Goal: Task Accomplishment & Management: Use online tool/utility

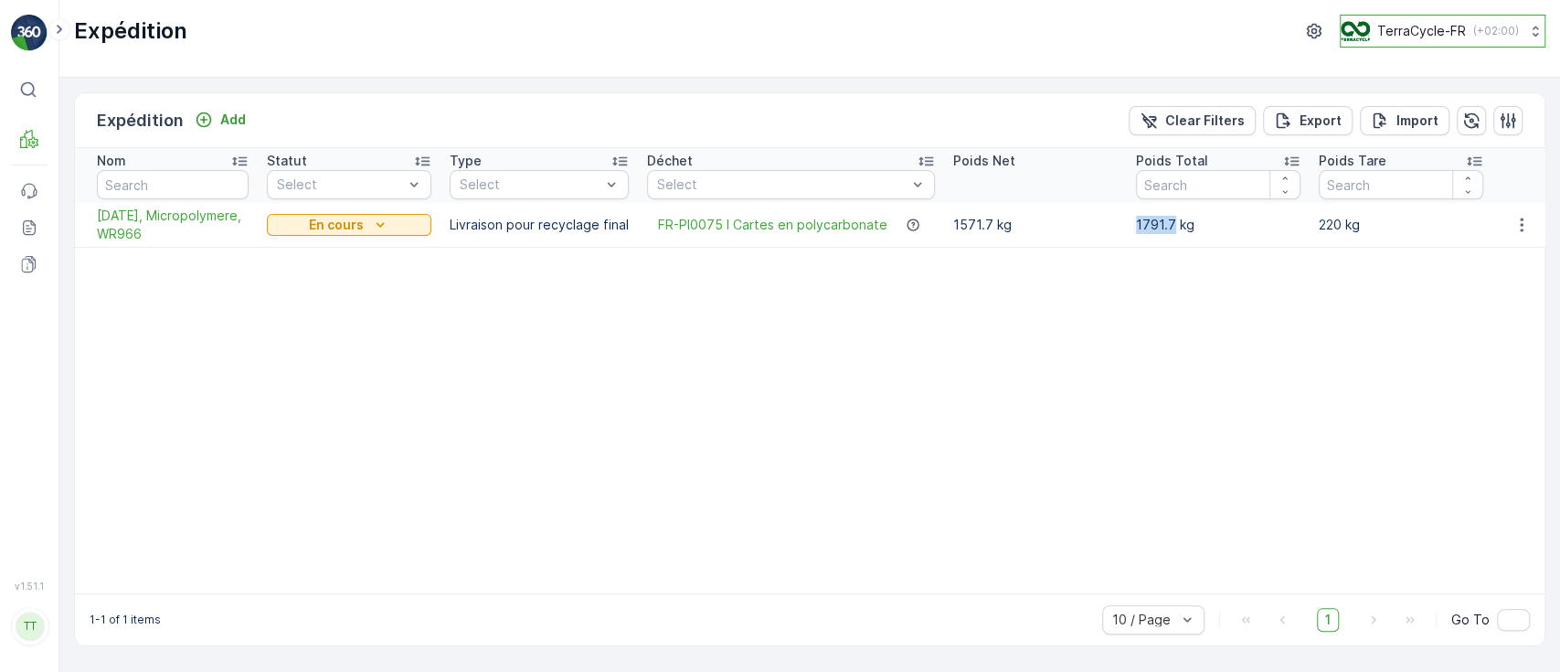
click at [1405, 26] on p "TerraCycle-FR" at bounding box center [1421, 31] width 89 height 18
type input "eco"
click at [1392, 113] on span "TerraCycle-UK02-Econpro" at bounding box center [1450, 112] width 196 height 18
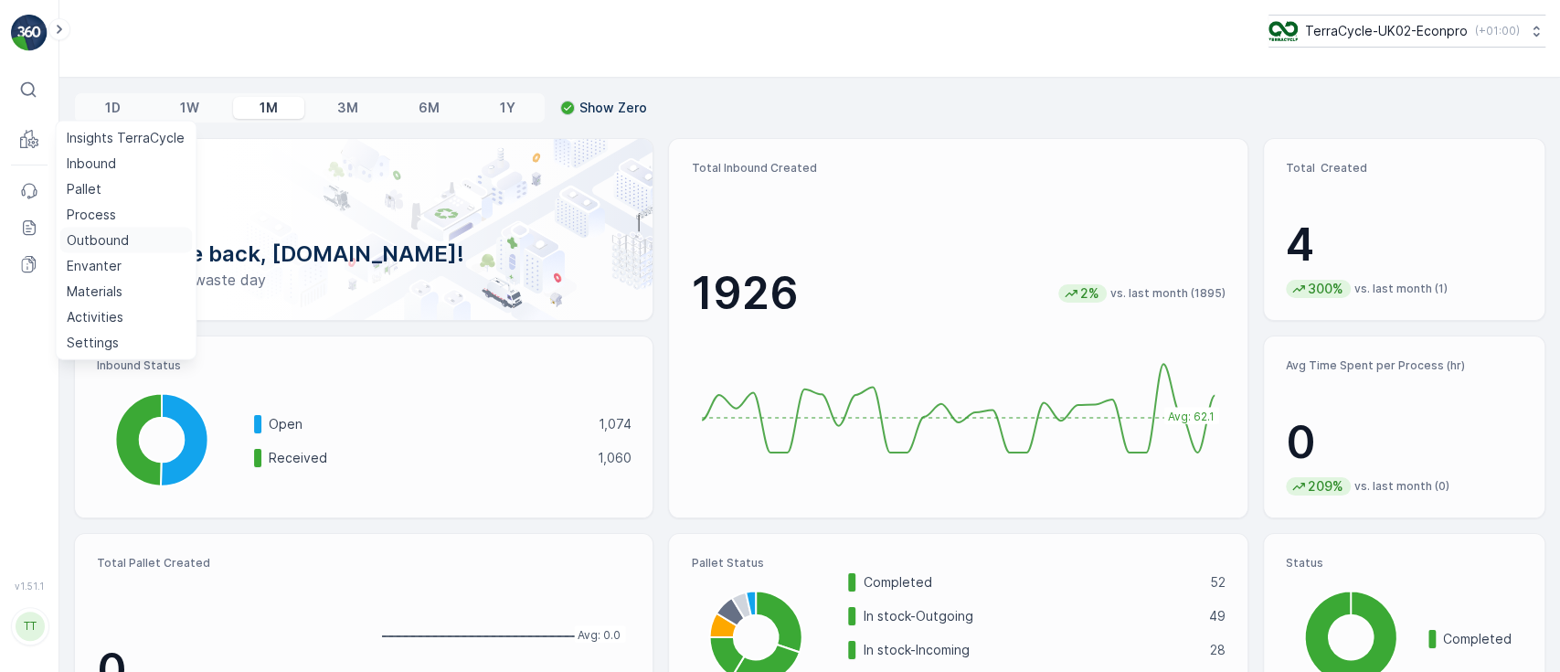
click at [88, 236] on p "Outbound" at bounding box center [98, 240] width 62 height 18
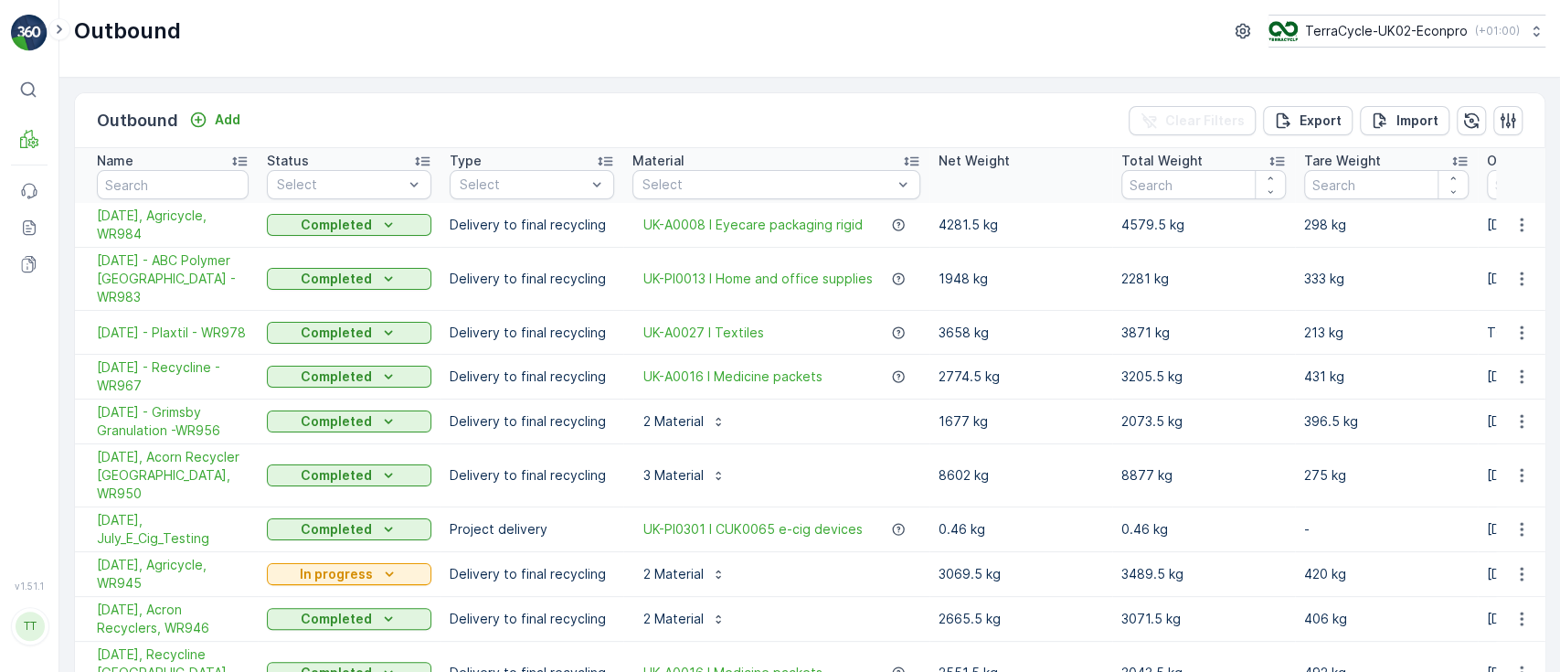
click at [1207, 431] on td "2073.5 kg" at bounding box center [1203, 421] width 183 height 45
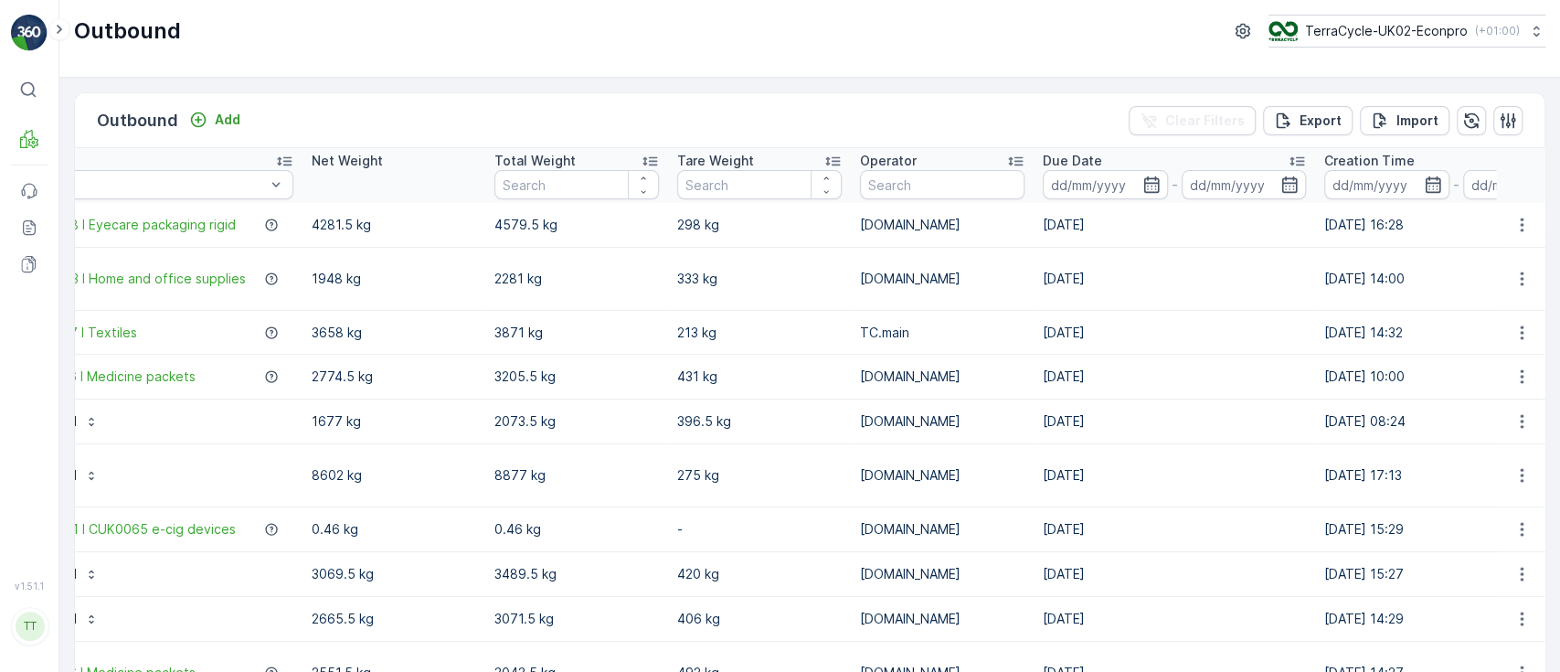
scroll to position [0, 633]
click at [1126, 179] on input at bounding box center [1098, 184] width 125 height 29
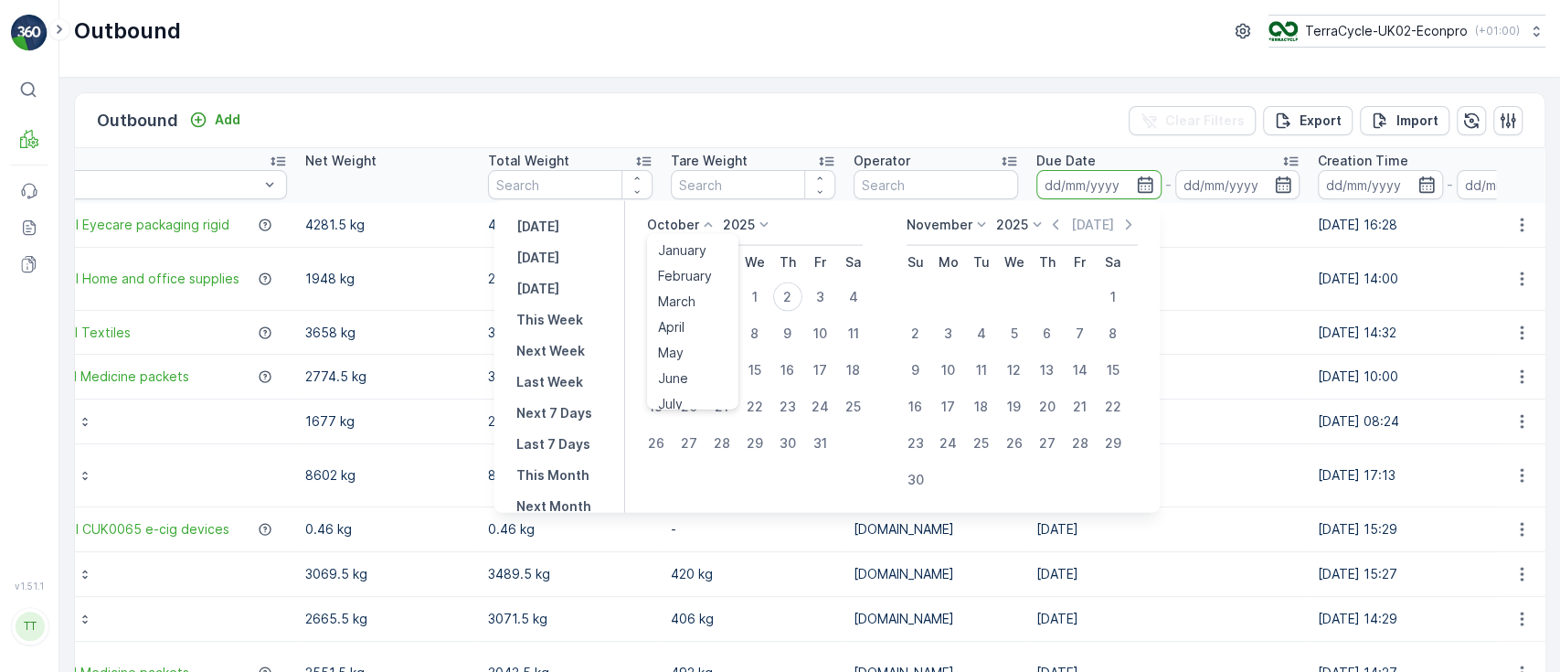
click at [661, 228] on p "October" at bounding box center [673, 225] width 52 height 18
click at [685, 337] on span "September" at bounding box center [692, 333] width 69 height 18
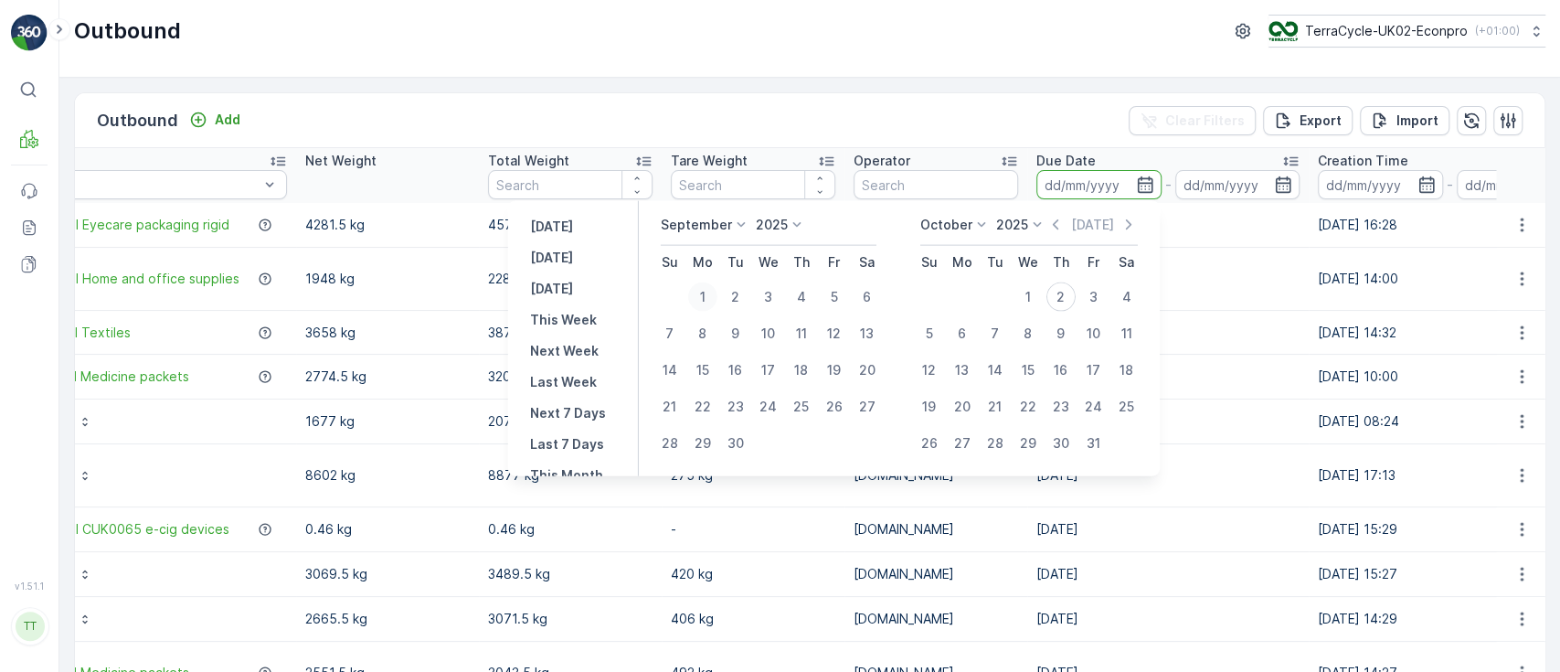
click at [704, 304] on div "1" at bounding box center [702, 296] width 29 height 29
type input "[DATE]"
click at [737, 441] on div "30" at bounding box center [735, 443] width 29 height 29
type input "[DATE]"
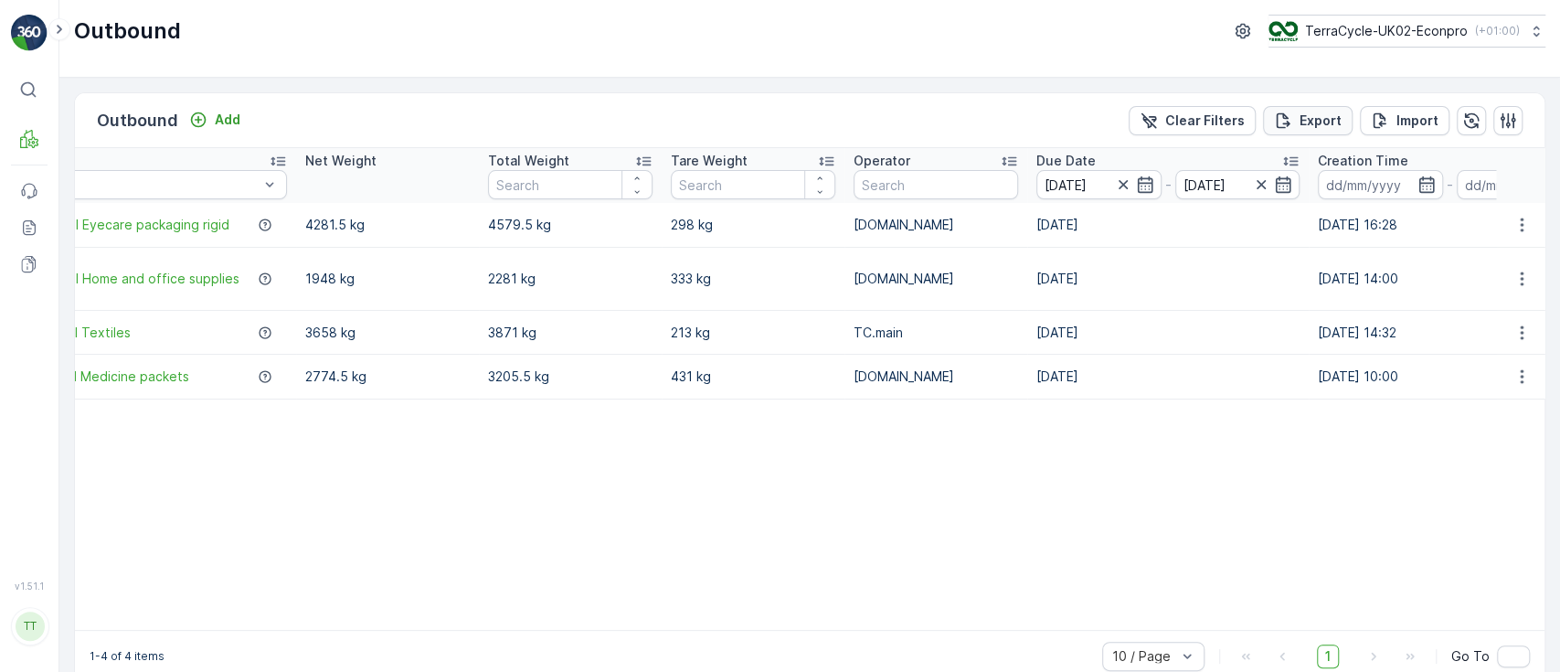
click at [1300, 114] on p "Export" at bounding box center [1320, 120] width 42 height 18
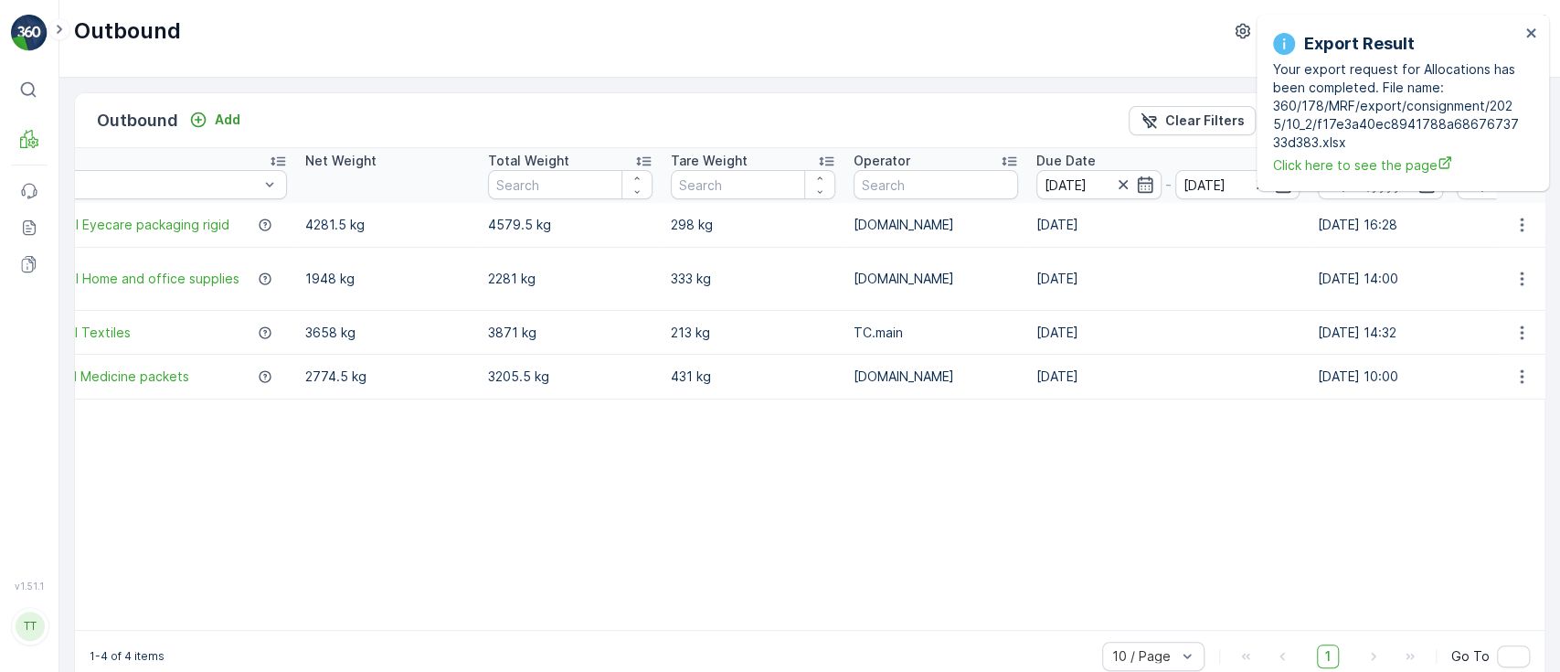
click at [1116, 526] on table "Name Status Select Type Select Material Select Net Weight Total Weight Tare Wei…" at bounding box center [773, 389] width 2662 height 482
click at [1528, 41] on button "close" at bounding box center [1531, 34] width 13 height 17
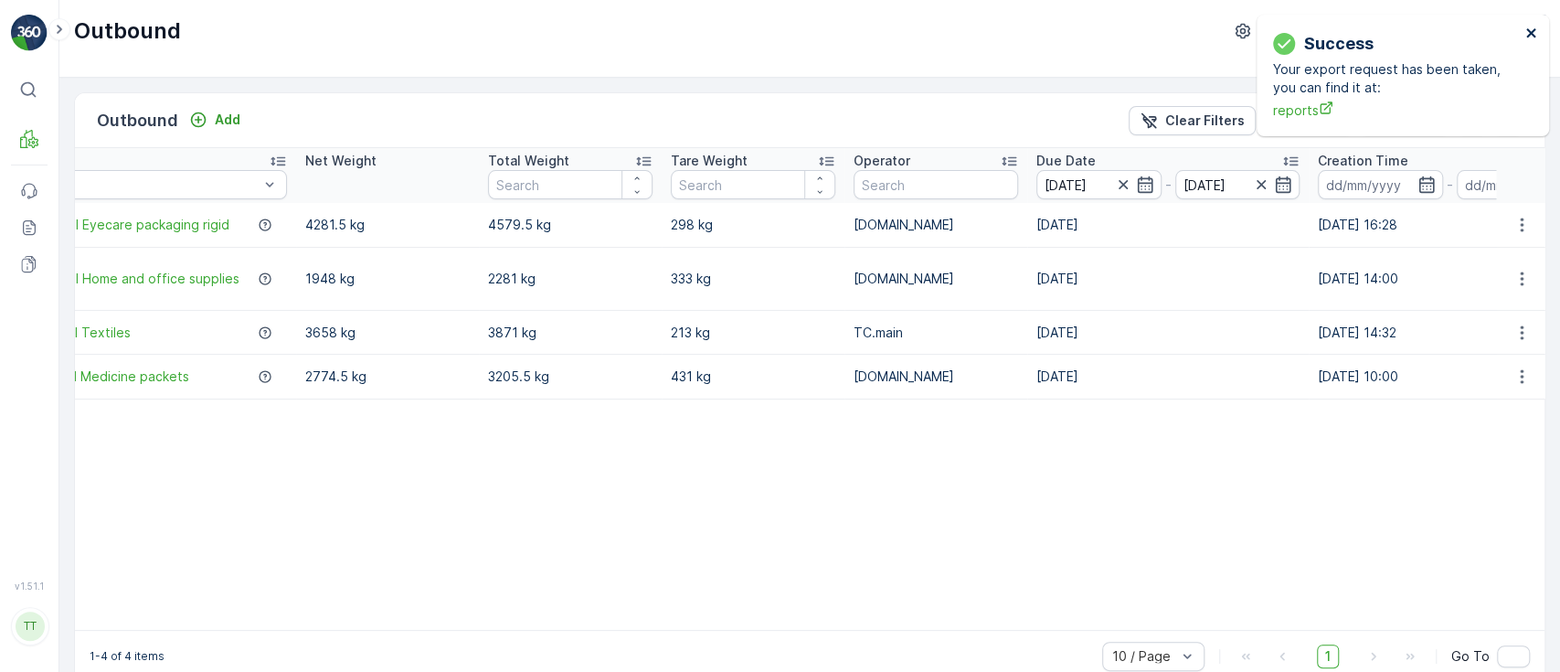
click at [1530, 34] on icon "close" at bounding box center [1530, 32] width 9 height 9
